Goal: Check status: Check status

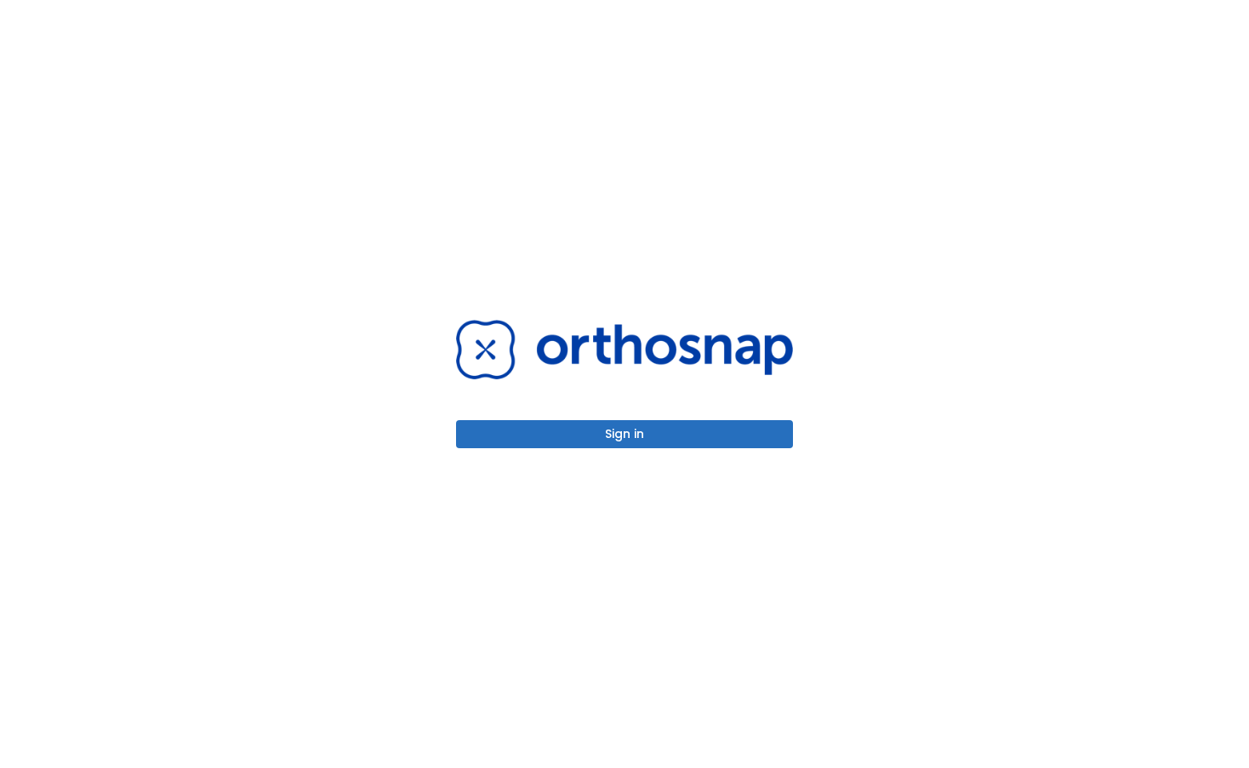
click at [639, 441] on button "Sign in" at bounding box center [624, 434] width 337 height 28
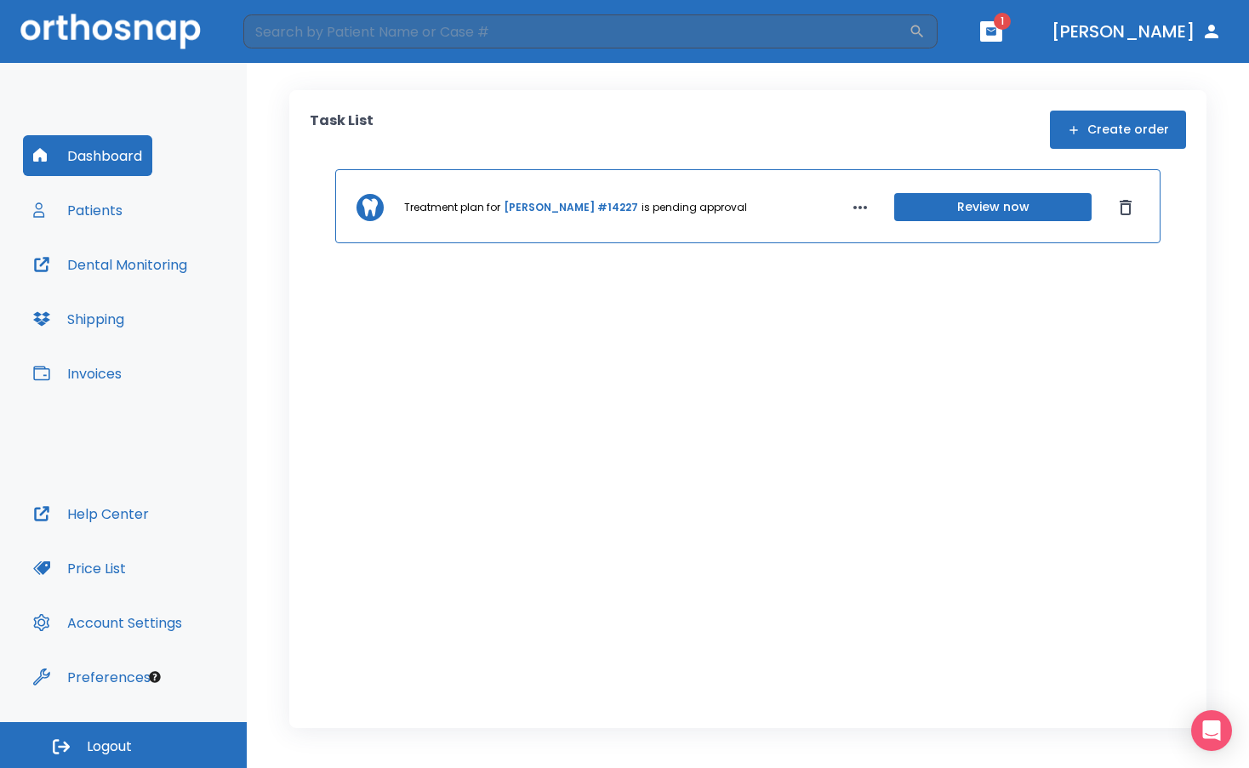
click at [964, 208] on button "Review now" at bounding box center [992, 207] width 197 height 28
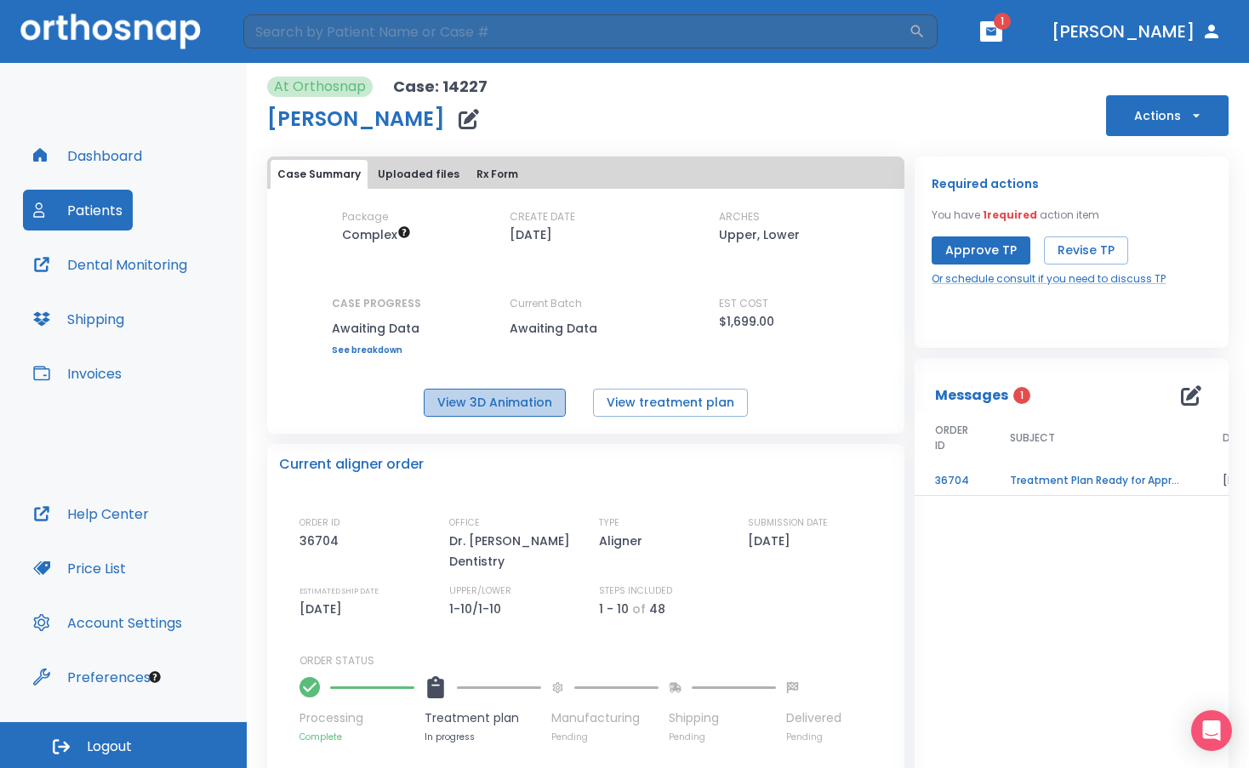
click at [500, 404] on button "View 3D Animation" at bounding box center [495, 403] width 142 height 28
click at [667, 399] on button "View treatment plan" at bounding box center [670, 403] width 155 height 28
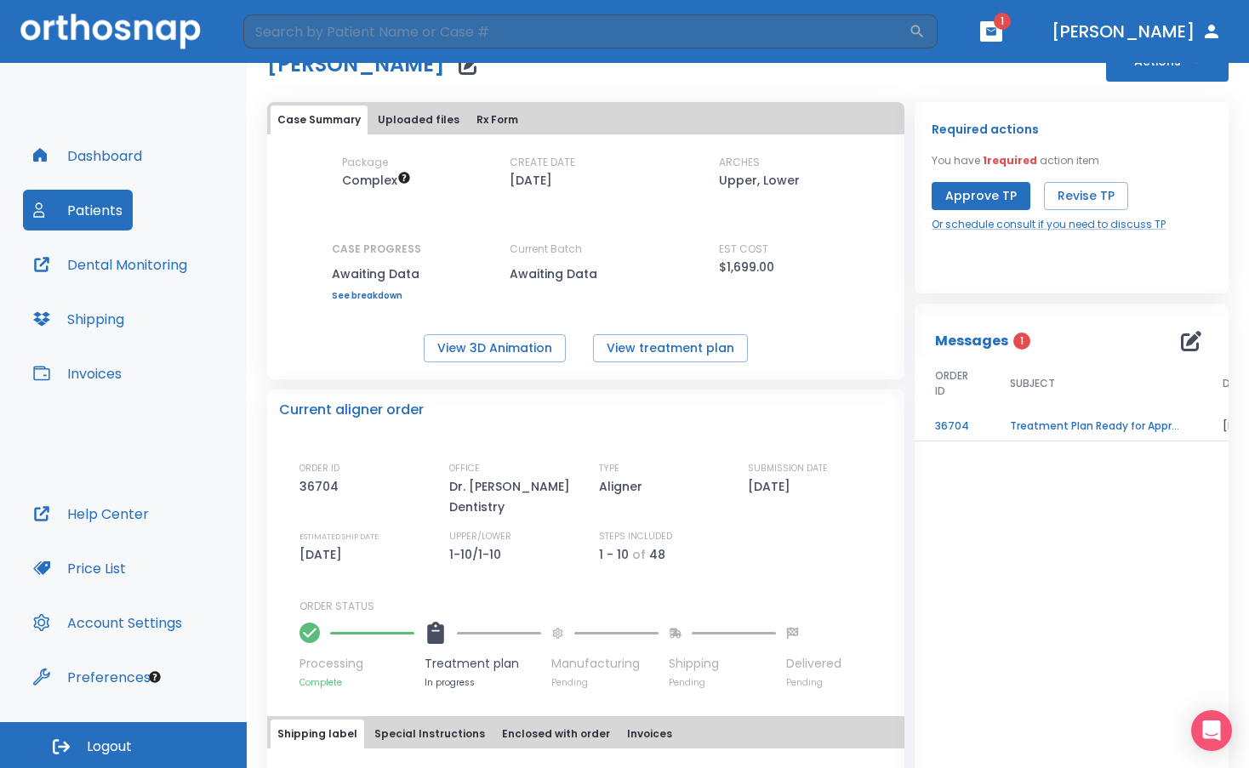
scroll to position [85, 0]
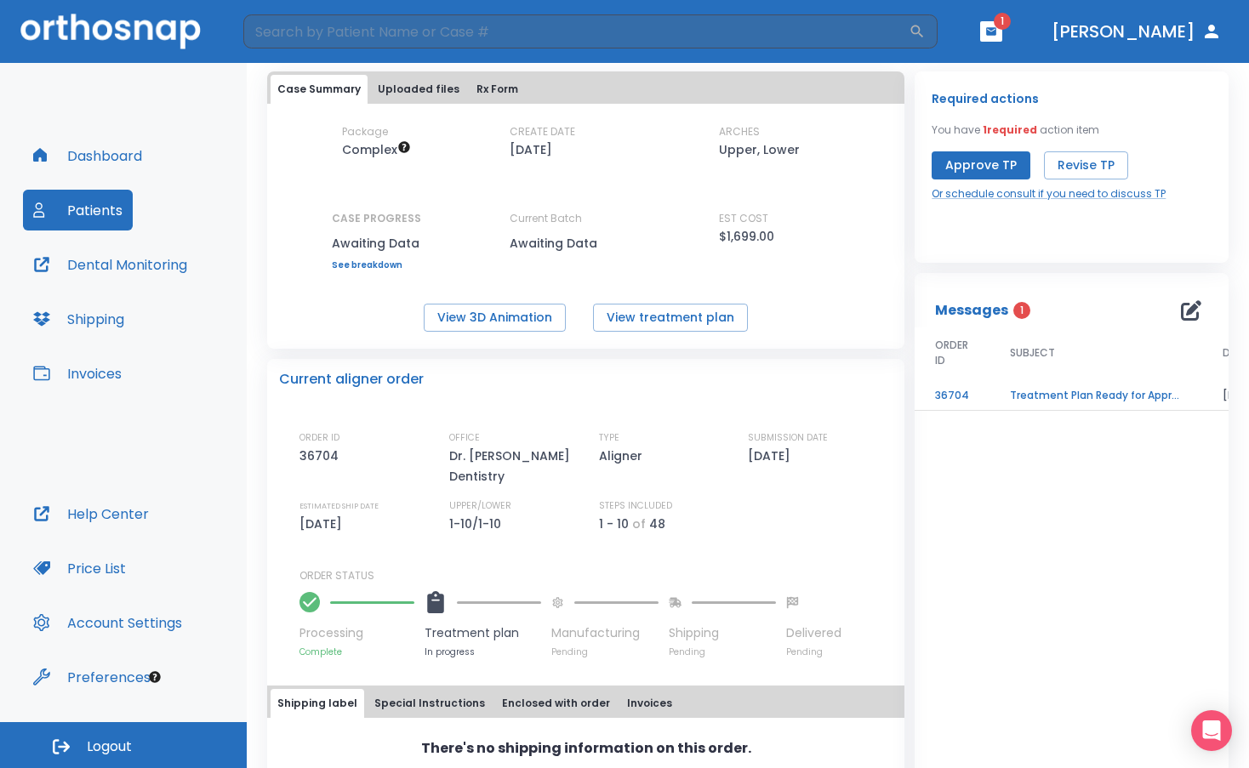
click at [1098, 395] on td "Treatment Plan Ready for Approval!" at bounding box center [1095, 396] width 213 height 30
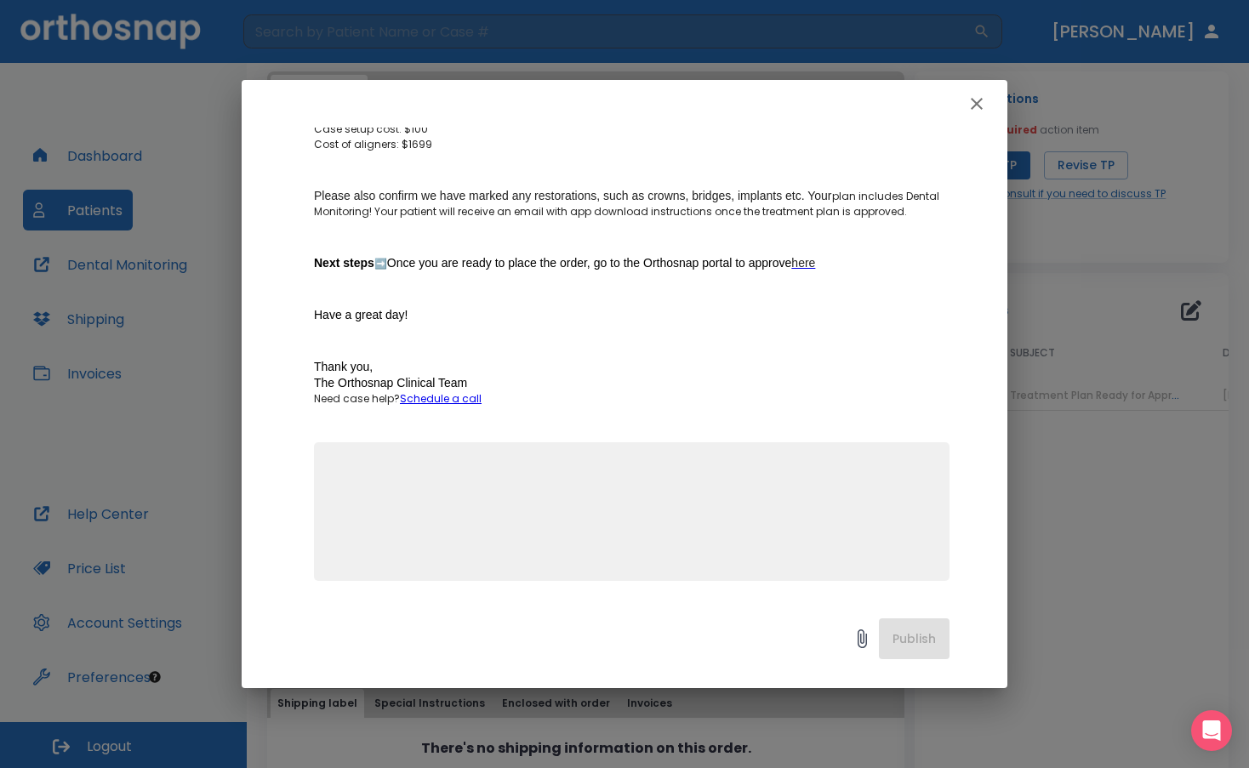
scroll to position [1050, 0]
click at [975, 101] on icon "button" at bounding box center [977, 104] width 12 height 12
